Goal: Task Accomplishment & Management: Complete application form

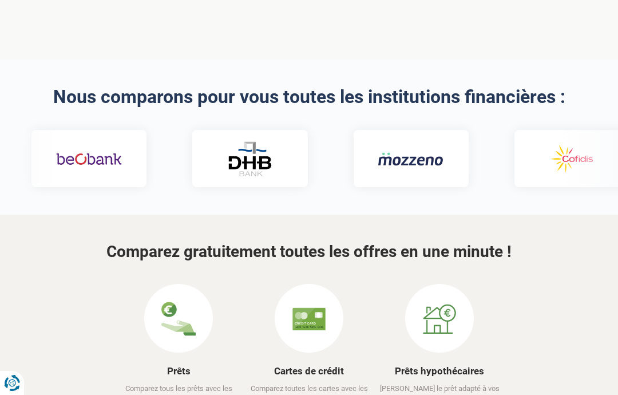
scroll to position [402, 0]
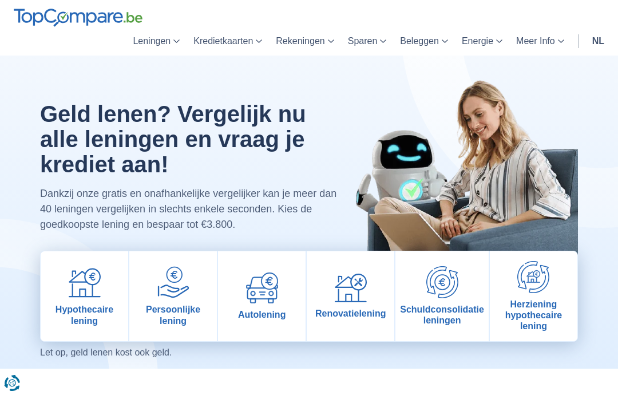
click at [270, 294] on img at bounding box center [262, 287] width 32 height 31
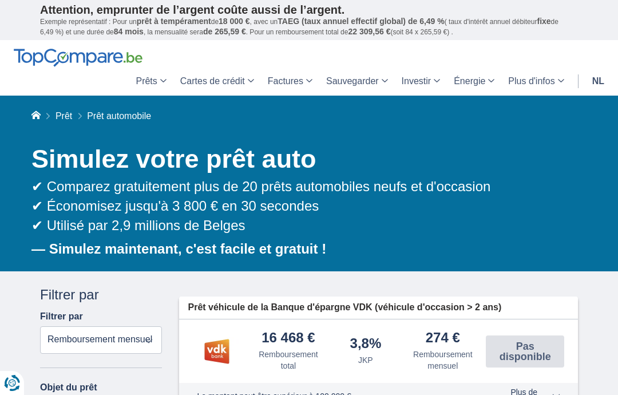
click at [598, 80] on font "nl" at bounding box center [598, 81] width 12 height 10
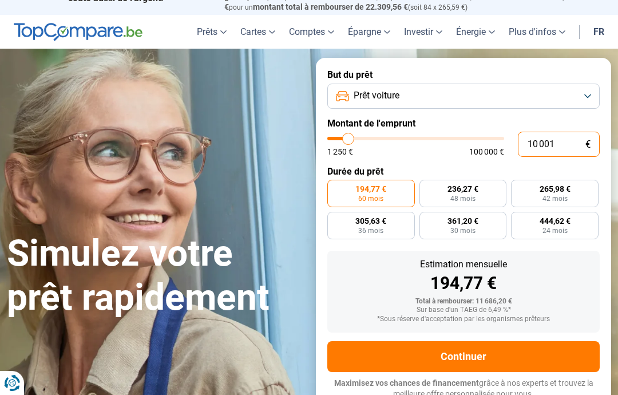
click at [568, 137] on input "10 001" at bounding box center [559, 144] width 82 height 25
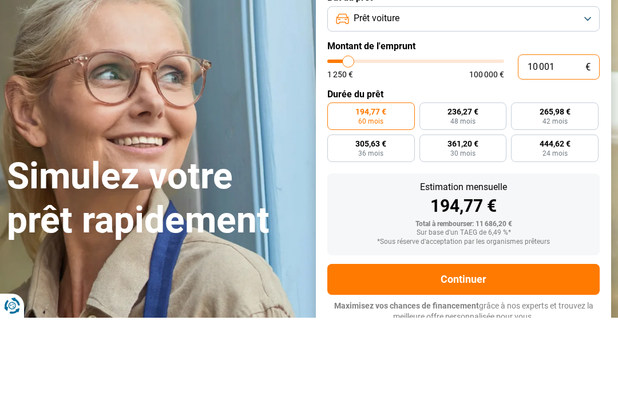
type input "1 000"
type input "1250"
type input "100"
type input "1250"
type input "10"
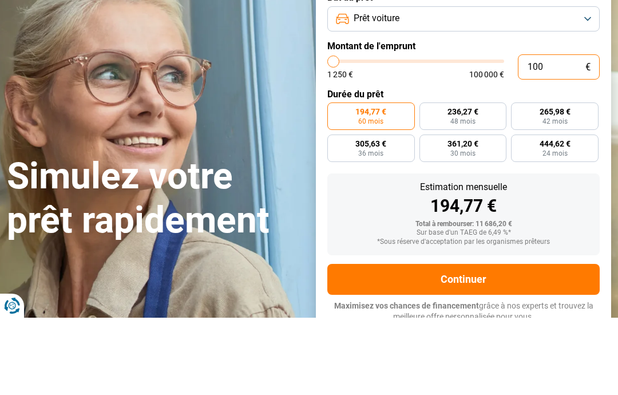
type input "1250"
type input "1"
type input "1250"
type input "0"
type input "1250"
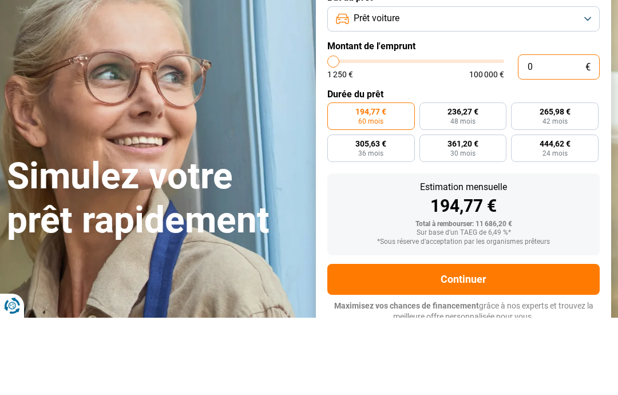
type input "8"
type input "1250"
type input "80"
type input "1250"
type input "800"
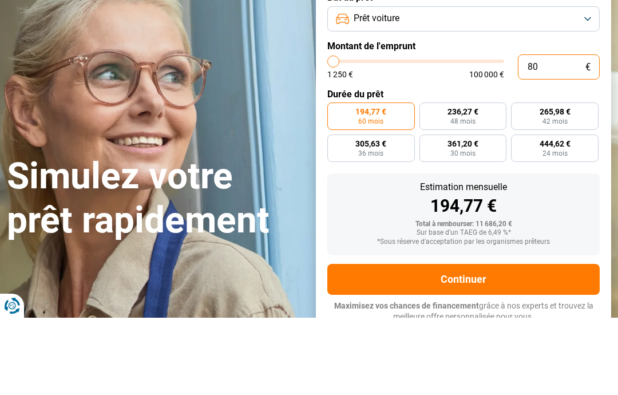
type input "1250"
type input "8 000"
type input "8000"
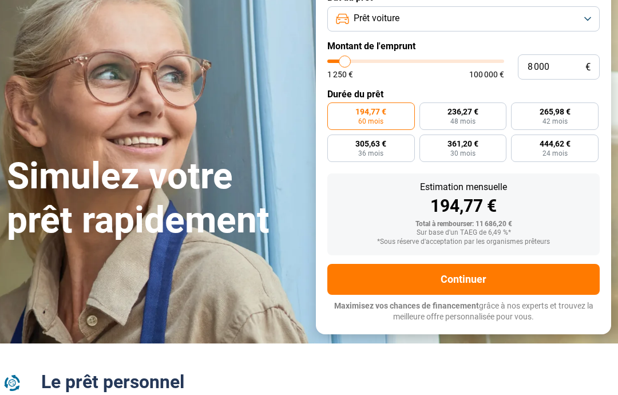
radio input "true"
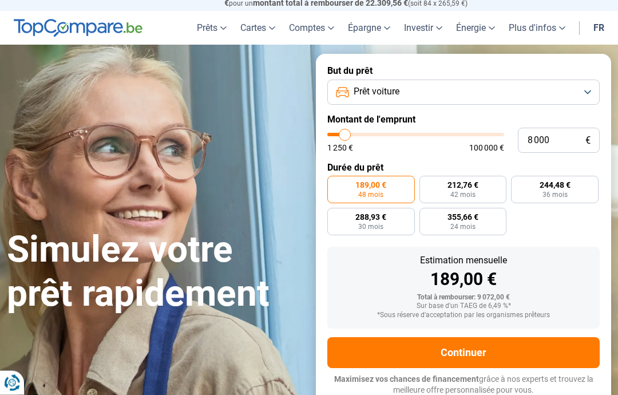
scroll to position [21, 0]
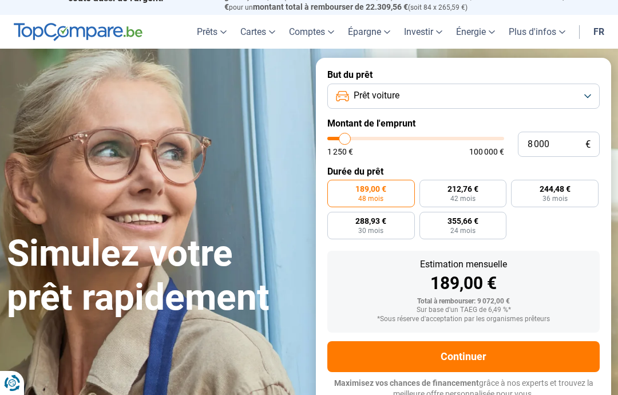
click at [387, 221] on label "288,93 € 30 mois" at bounding box center [371, 225] width 88 height 27
click at [335, 219] on input "288,93 € 30 mois" at bounding box center [330, 215] width 7 height 7
radio input "true"
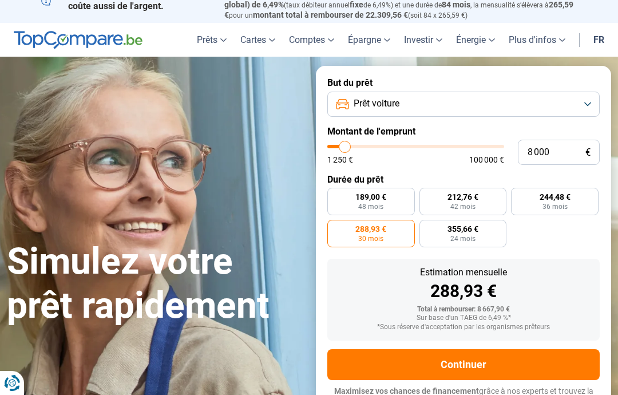
scroll to position [0, 0]
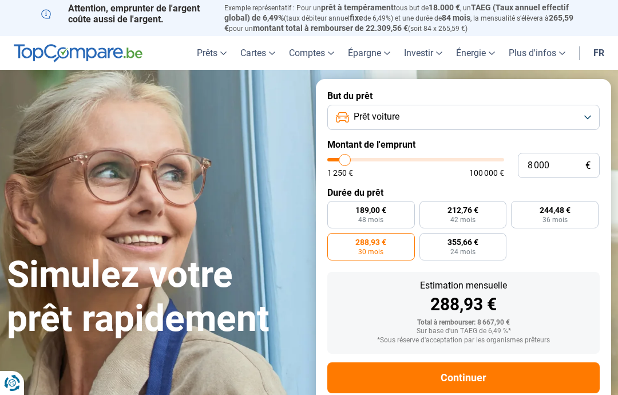
click at [489, 371] on button "Continuer" at bounding box center [463, 377] width 272 height 31
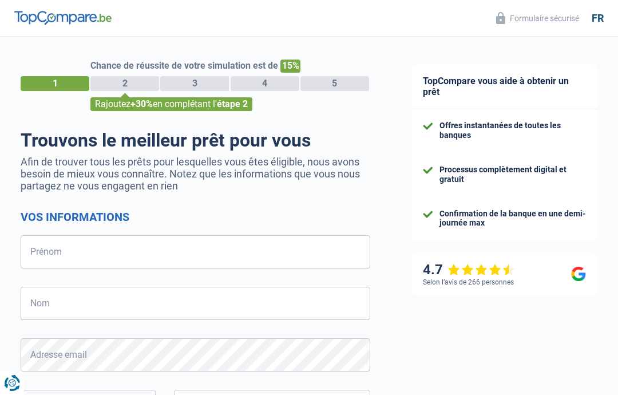
select select "32"
